Goal: Find specific page/section: Find specific page/section

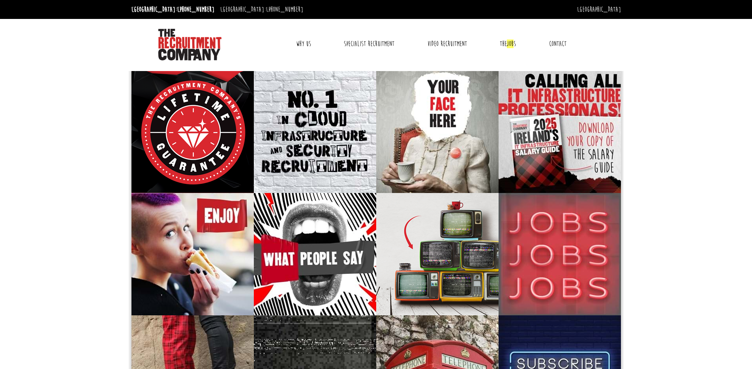
click at [556, 44] on link "Contact" at bounding box center [557, 44] width 29 height 20
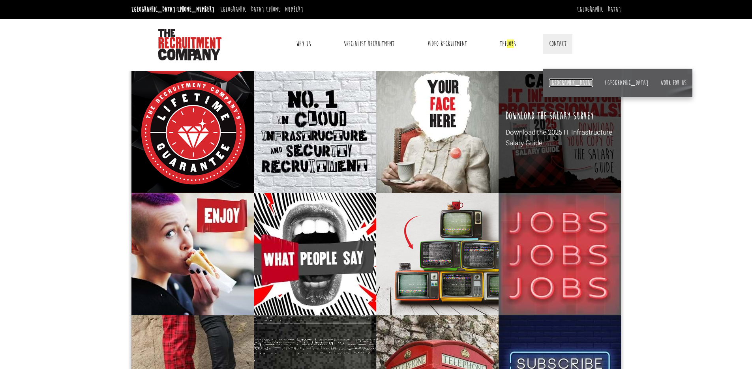
click at [561, 81] on link "[GEOGRAPHIC_DATA]" at bounding box center [571, 83] width 44 height 9
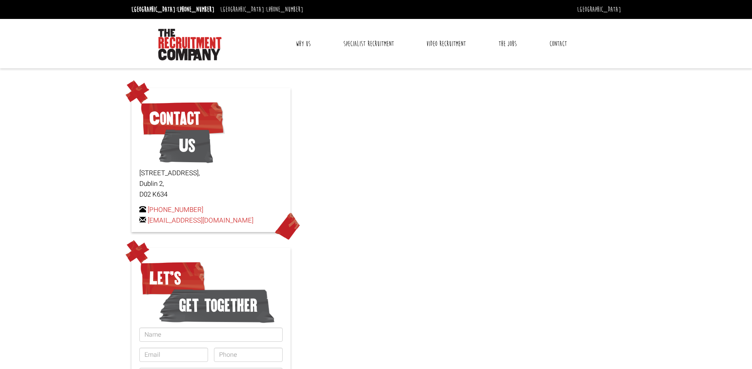
click at [558, 43] on link "Contact" at bounding box center [558, 44] width 29 height 20
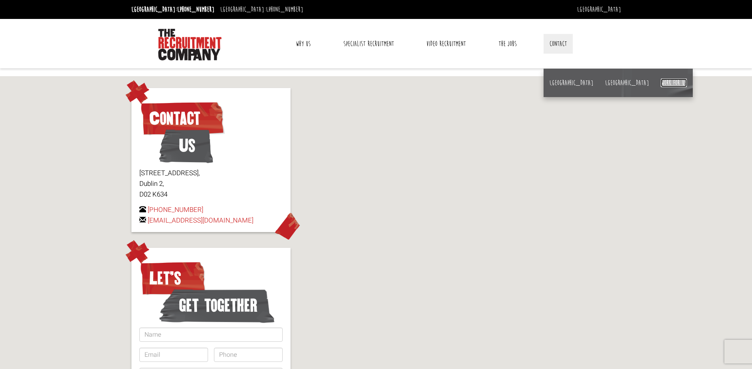
click at [661, 82] on link "Work for us" at bounding box center [674, 83] width 26 height 9
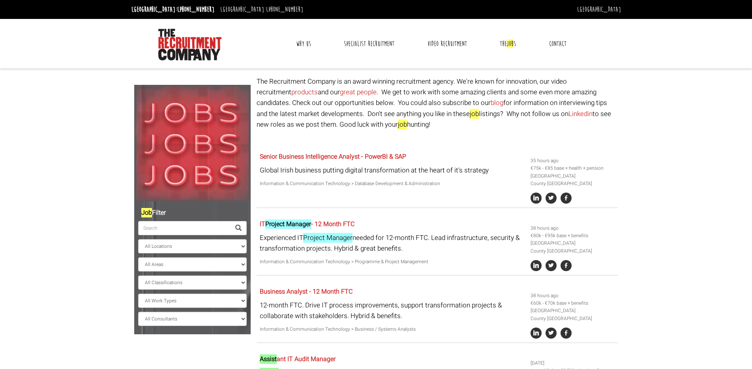
select select "Ireland"
